Goal: Task Accomplishment & Management: Use online tool/utility

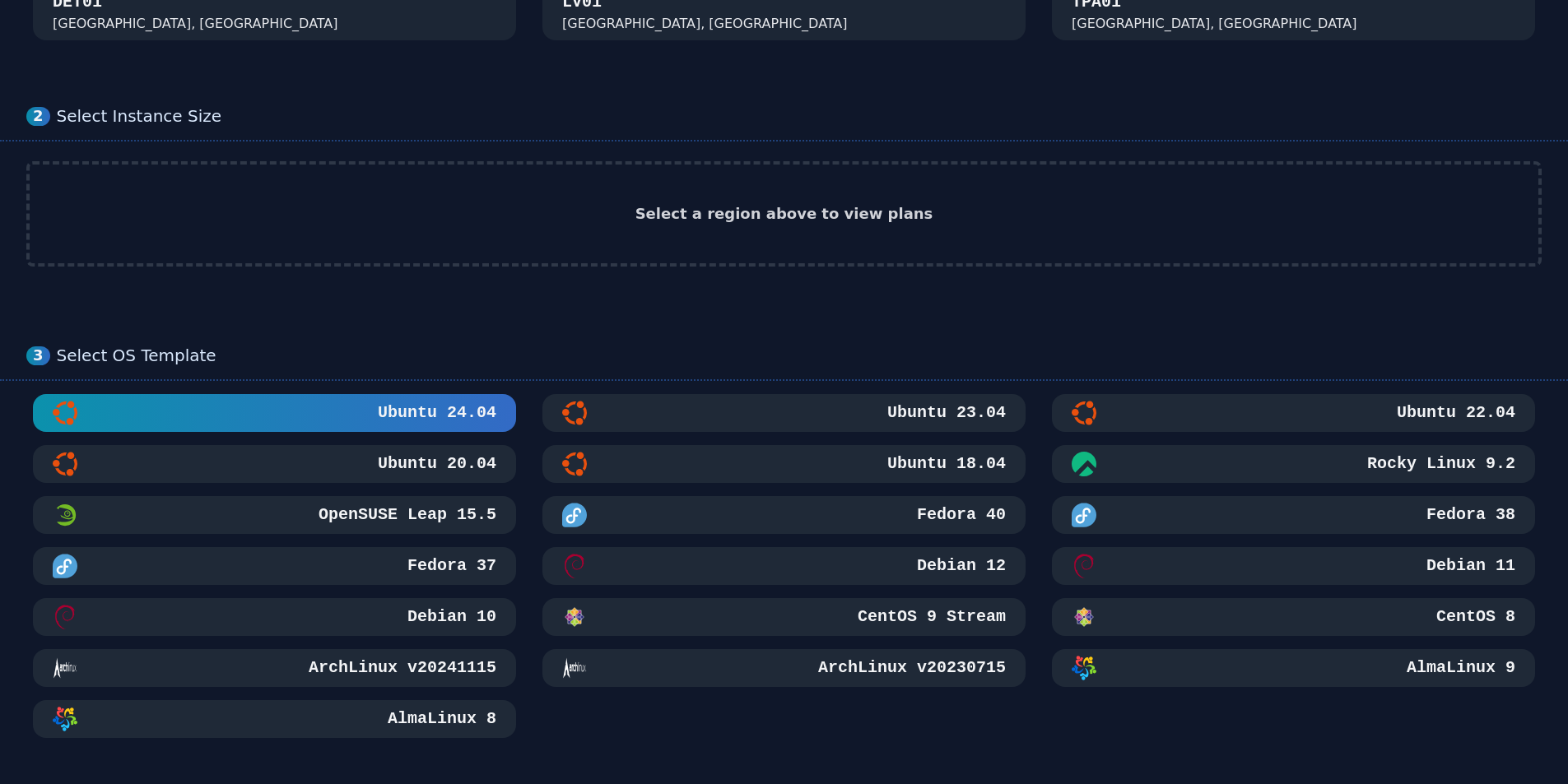
scroll to position [164, 0]
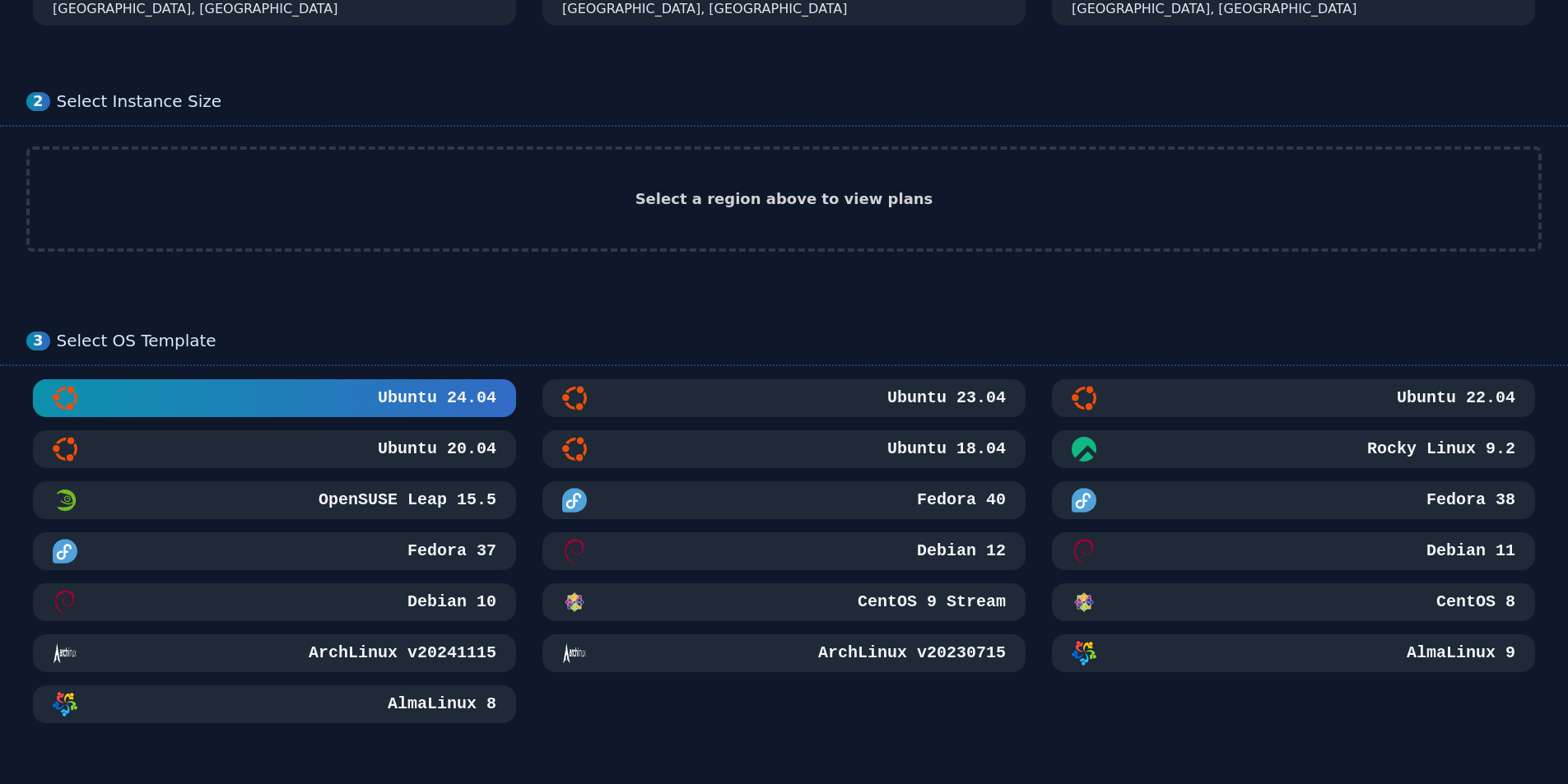
click at [874, 601] on h3 "CentOS 9 Stream" at bounding box center [930, 602] width 152 height 23
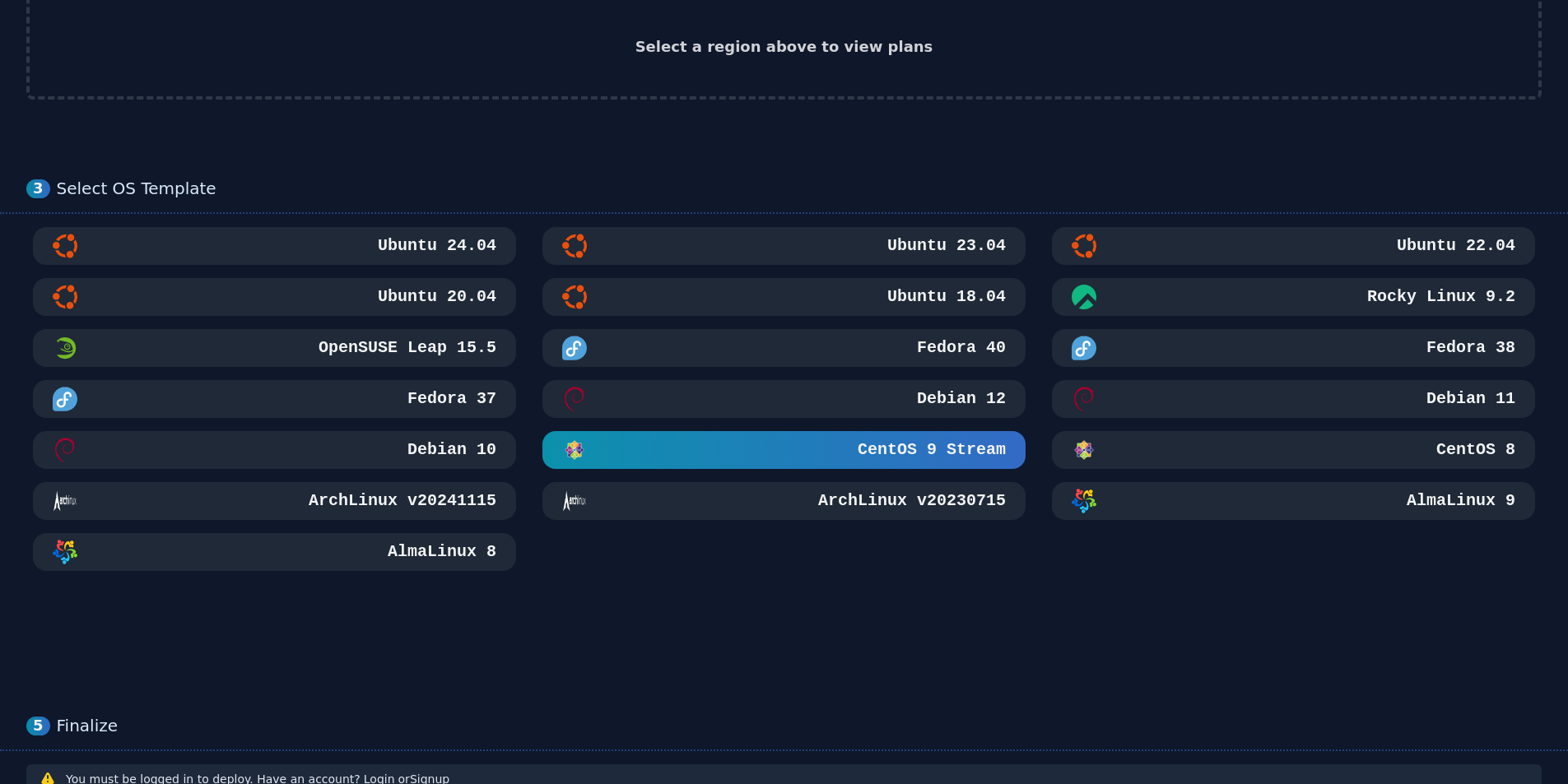
scroll to position [329, 0]
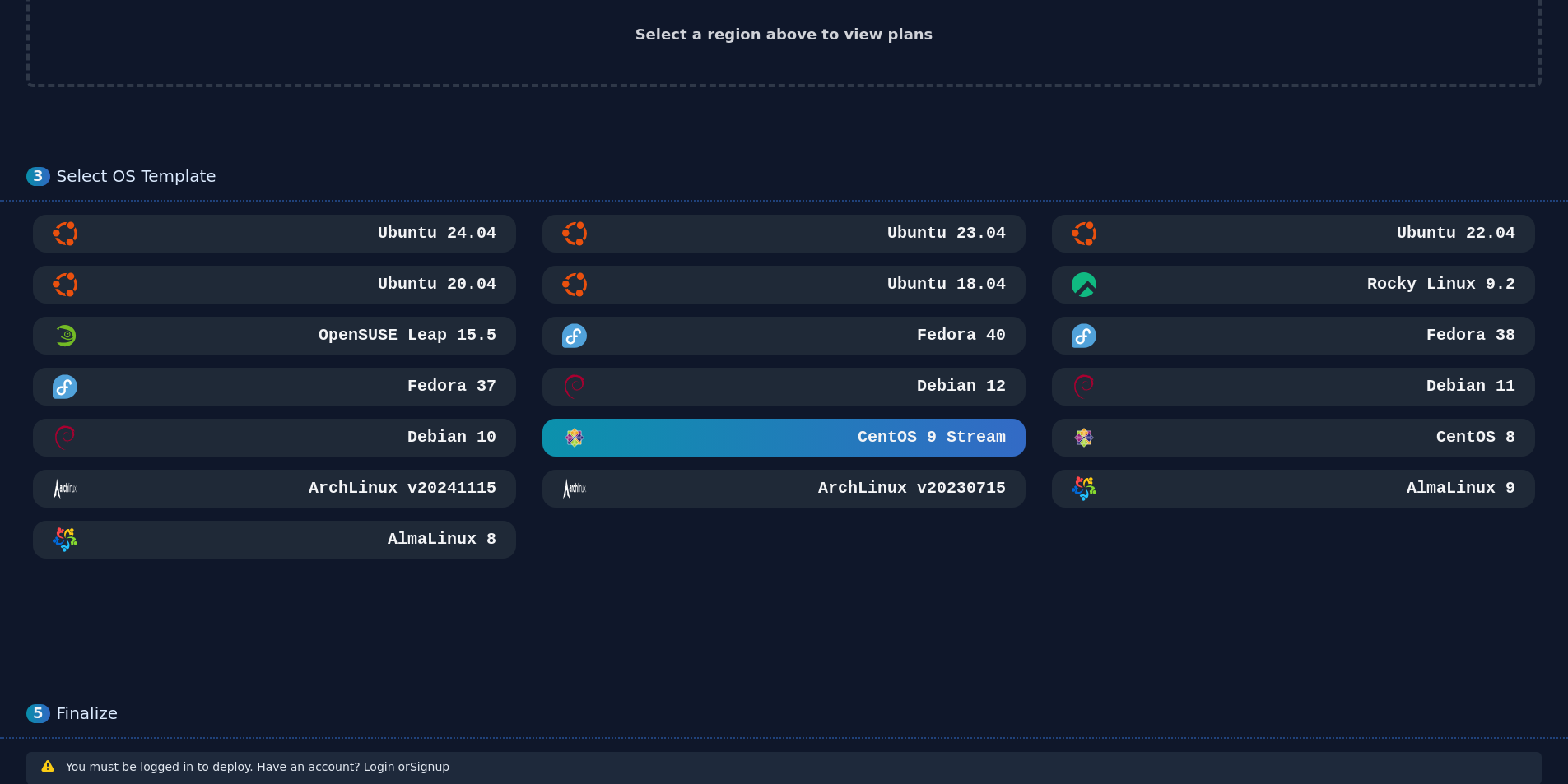
click at [1211, 428] on div "CentOS 8" at bounding box center [1293, 438] width 444 height 25
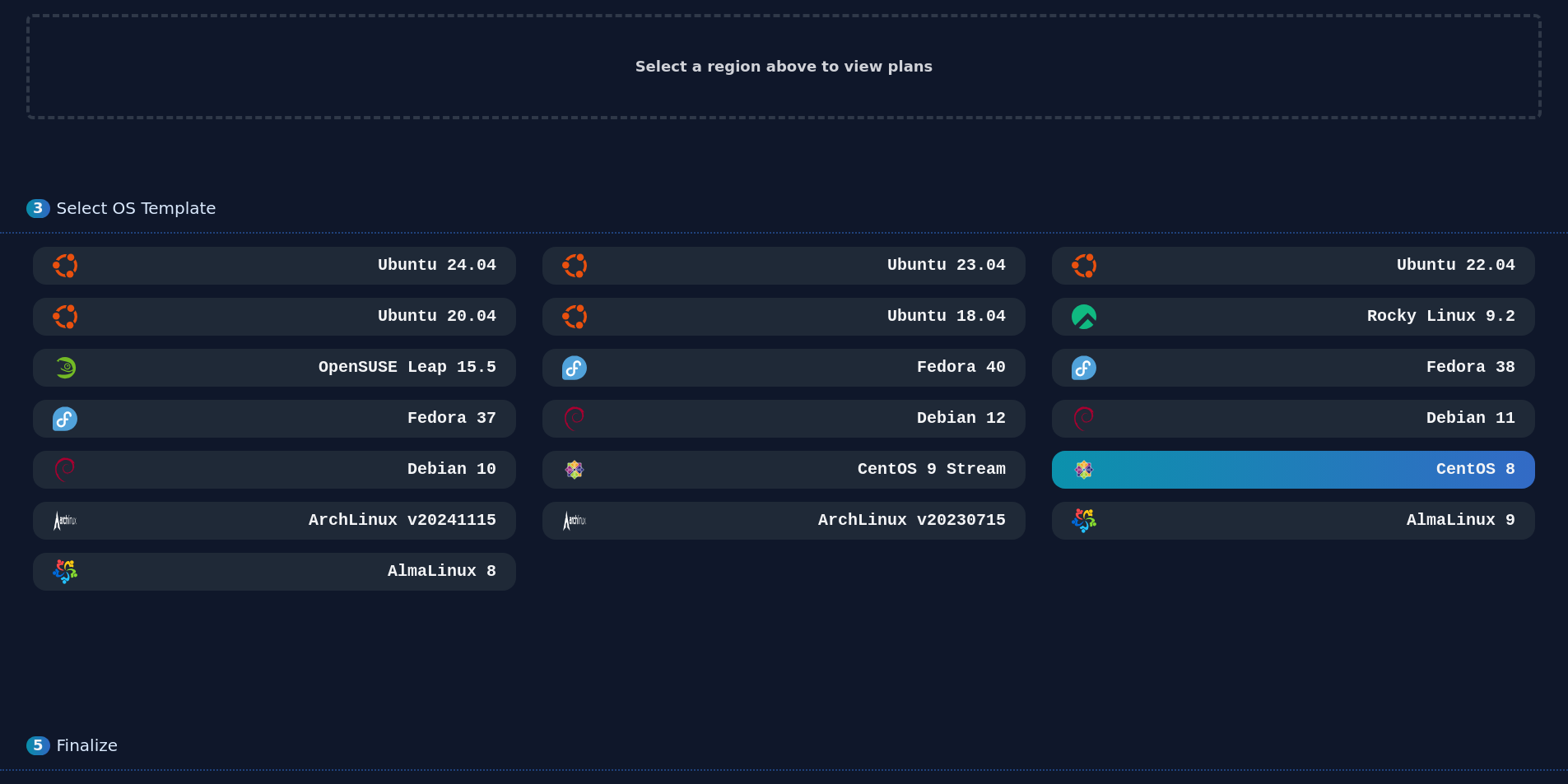
scroll to position [34, 0]
